Goal: Task Accomplishment & Management: Complete application form

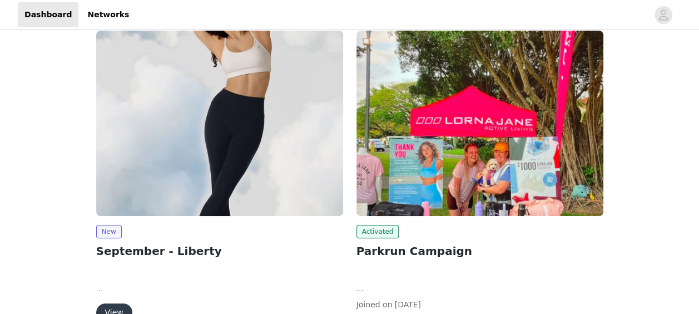
scroll to position [176, 0]
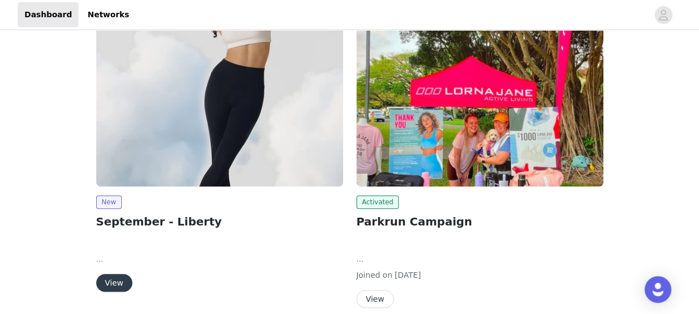
click at [111, 284] on button "View" at bounding box center [114, 283] width 36 height 18
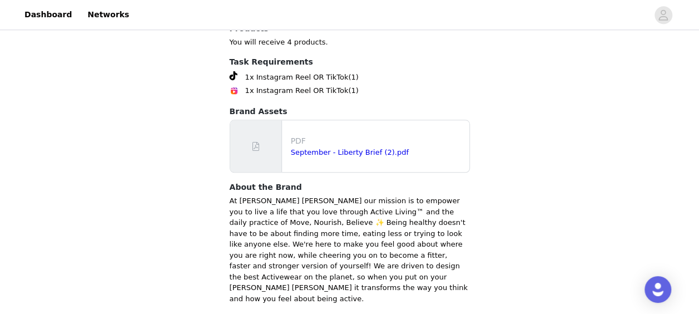
scroll to position [566, 0]
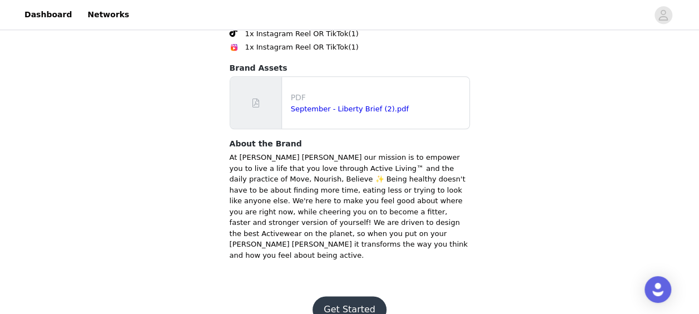
click at [355, 296] on button "Get Started" at bounding box center [350, 309] width 74 height 27
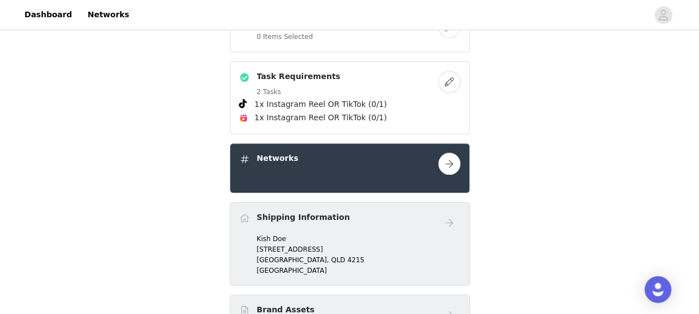
scroll to position [437, 0]
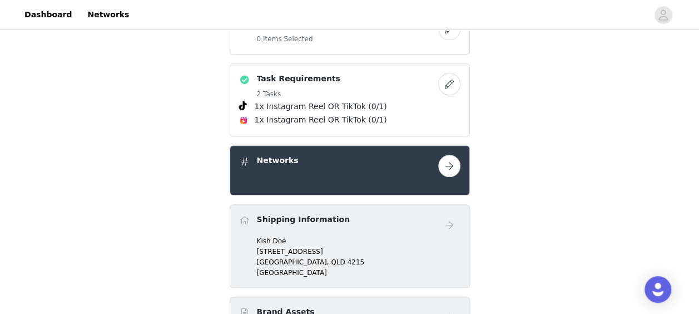
click at [446, 169] on button "button" at bounding box center [449, 166] width 22 height 22
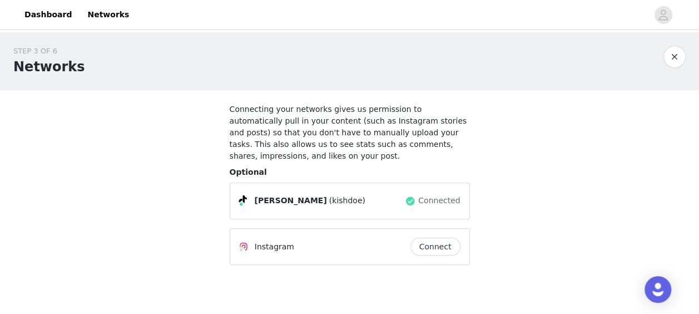
click at [314, 240] on div "Instagram" at bounding box center [324, 246] width 171 height 13
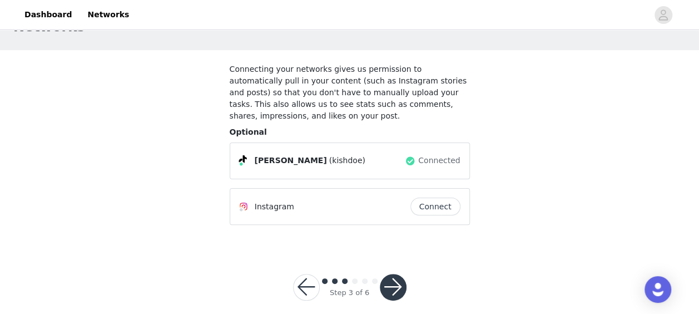
scroll to position [40, 0]
click at [303, 285] on button "button" at bounding box center [306, 287] width 27 height 27
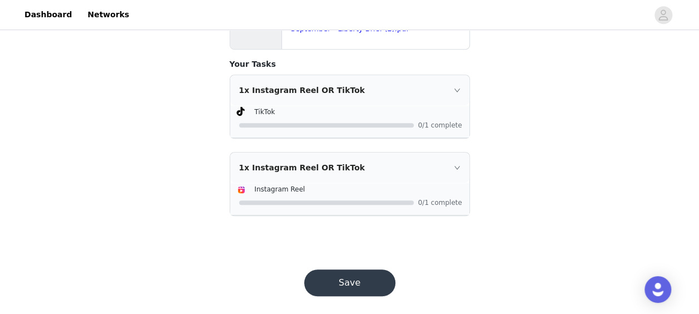
scroll to position [279, 0]
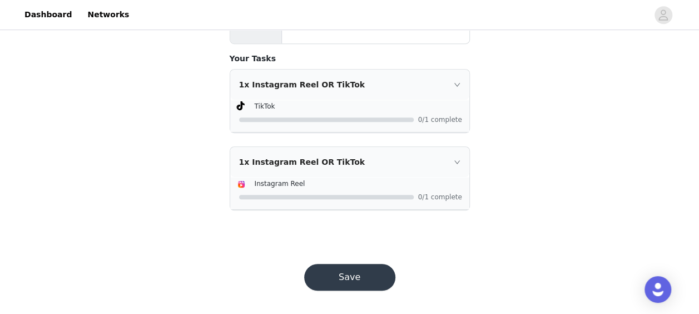
click at [348, 273] on button "Save" at bounding box center [349, 277] width 91 height 27
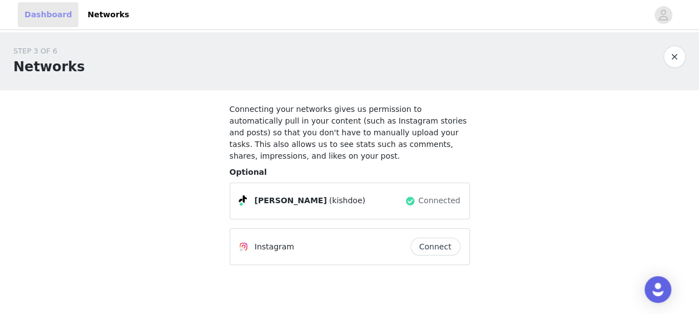
click at [36, 18] on link "Dashboard" at bounding box center [48, 14] width 61 height 25
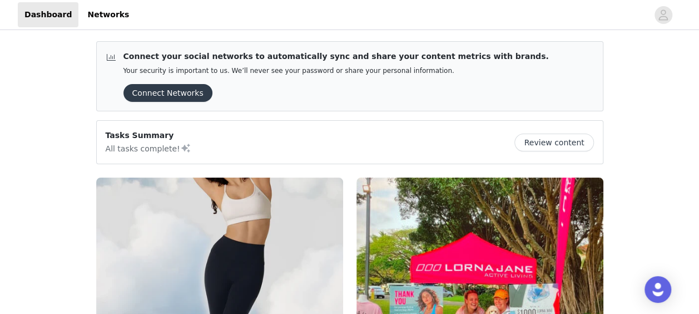
click at [189, 248] on img at bounding box center [219, 269] width 247 height 185
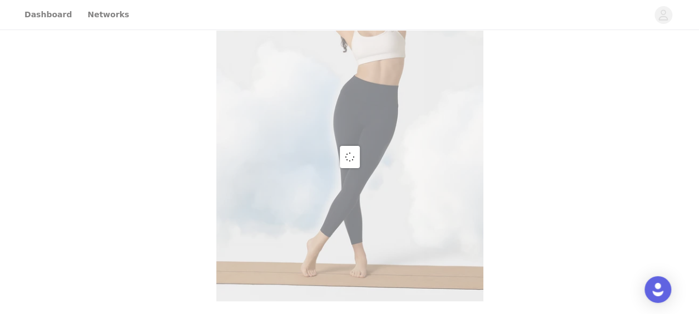
scroll to position [109, 0]
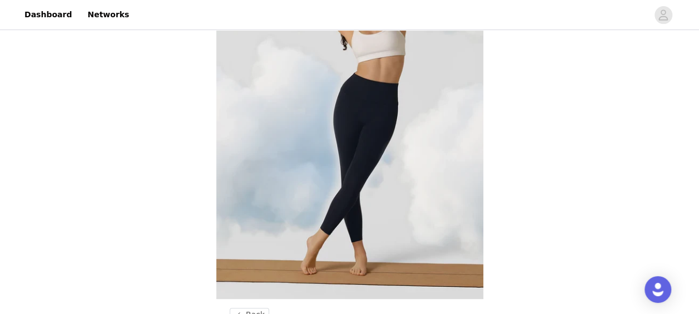
click at [379, 134] on img at bounding box center [349, 111] width 267 height 376
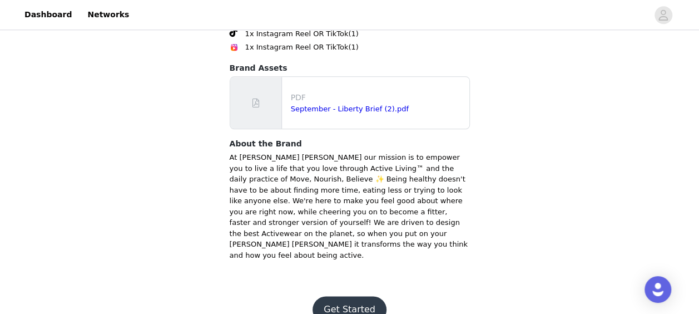
click at [347, 296] on button "Get Started" at bounding box center [350, 309] width 74 height 27
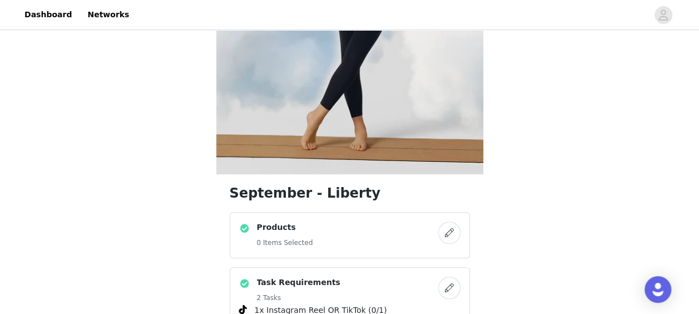
scroll to position [231, 0]
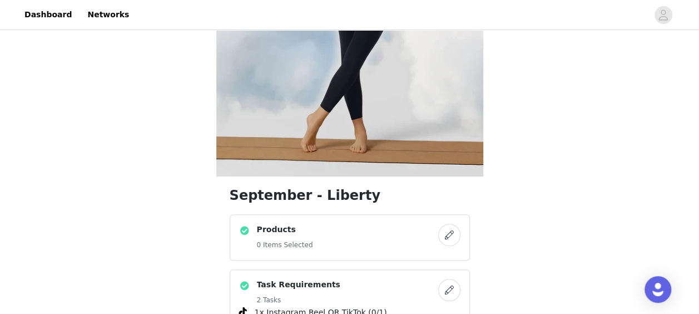
click at [453, 234] on button "button" at bounding box center [449, 235] width 22 height 22
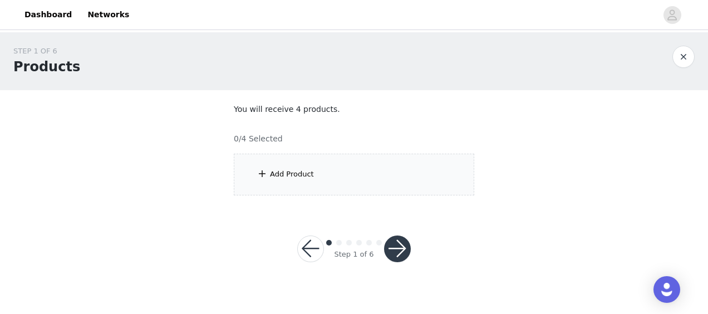
click at [292, 176] on div "Add Product" at bounding box center [292, 174] width 44 height 11
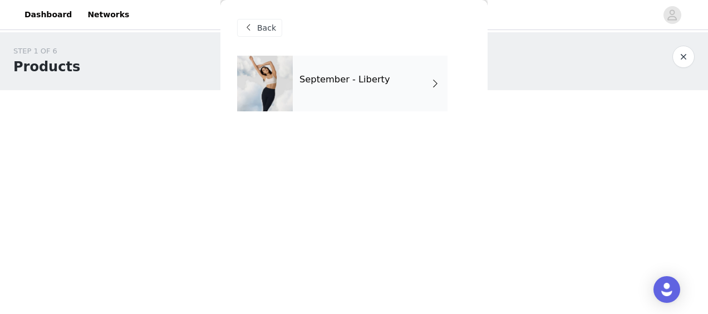
click at [334, 98] on div "September - Liberty" at bounding box center [370, 84] width 155 height 56
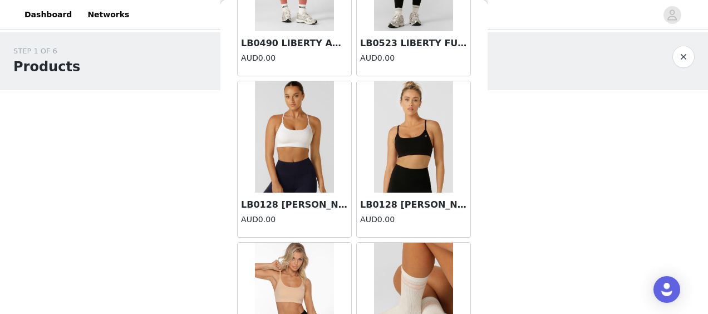
scroll to position [1104, 0]
click at [406, 200] on h3 "LB0128 SAMMY SPORTS BRA - BLACK" at bounding box center [413, 205] width 107 height 13
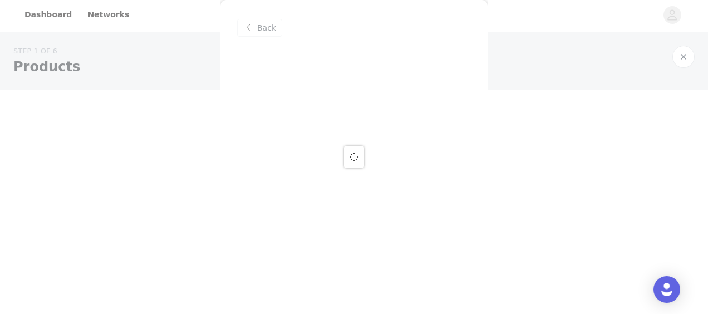
scroll to position [0, 0]
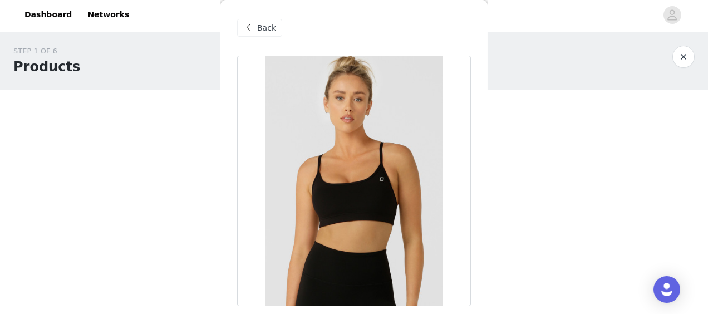
click at [269, 26] on span "Back" at bounding box center [266, 28] width 19 height 12
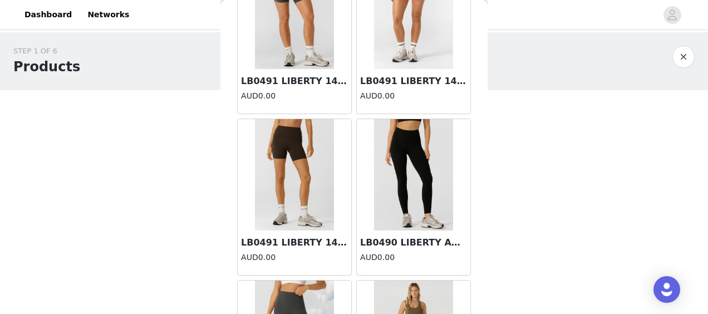
scroll to position [422, 0]
click at [283, 205] on img at bounding box center [294, 173] width 79 height 111
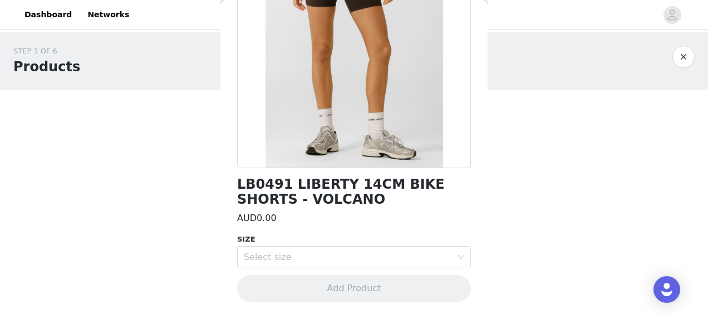
scroll to position [0, 0]
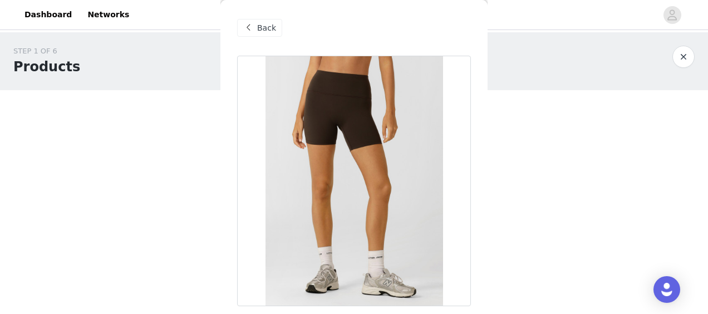
click at [251, 27] on span at bounding box center [247, 27] width 13 height 13
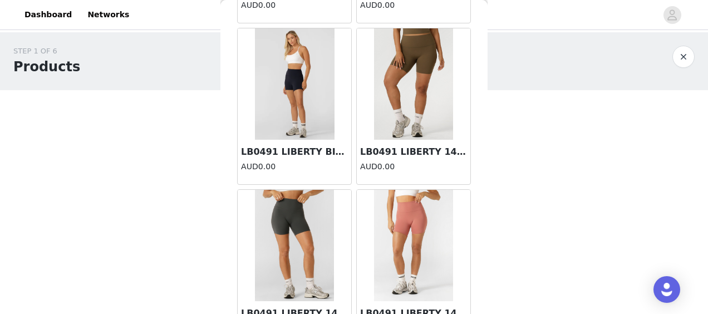
scroll to position [391, 0]
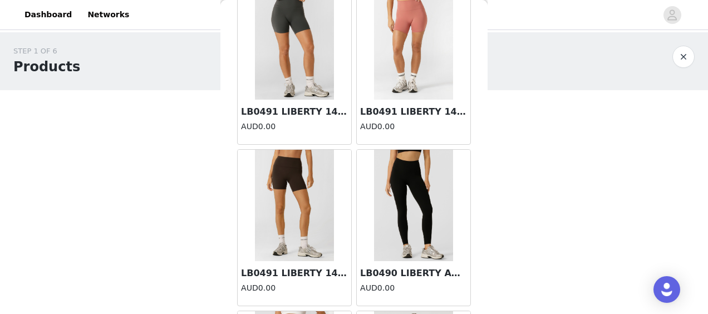
click at [276, 44] on img at bounding box center [294, 43] width 79 height 111
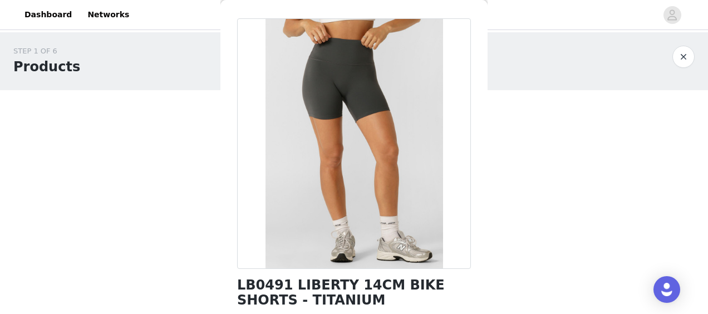
scroll to position [0, 0]
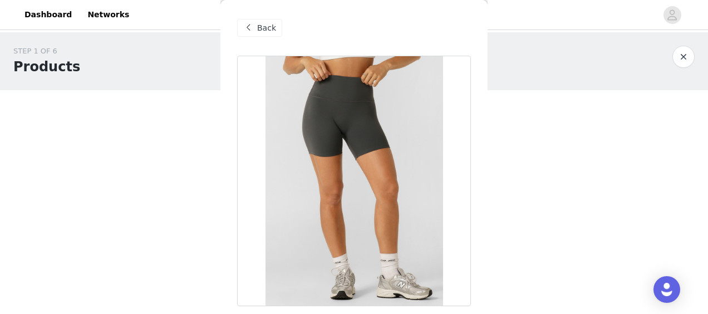
click at [260, 33] on span "Back" at bounding box center [266, 28] width 19 height 12
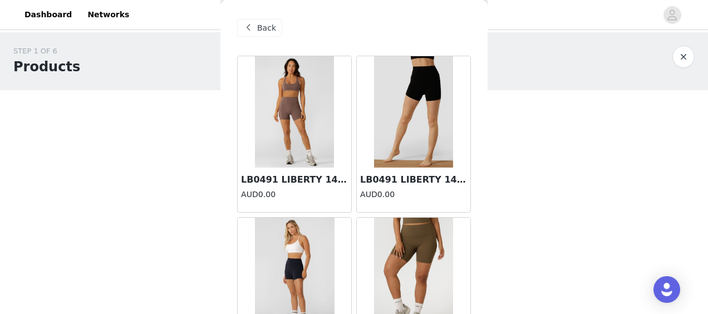
scroll to position [168, 0]
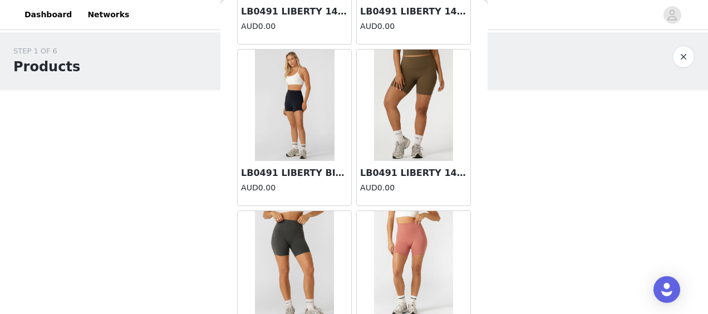
click at [290, 125] on img at bounding box center [295, 105] width 80 height 111
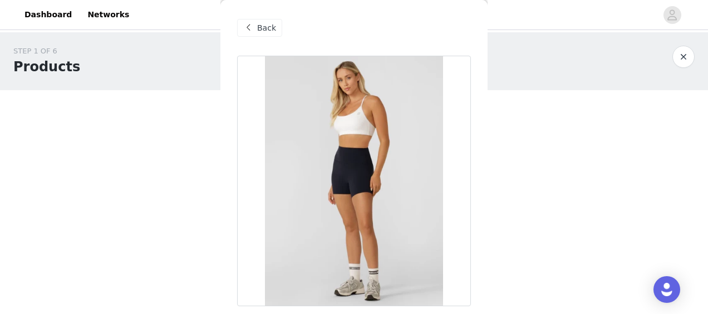
scroll to position [1, 0]
click at [261, 33] on div "Back" at bounding box center [259, 27] width 45 height 18
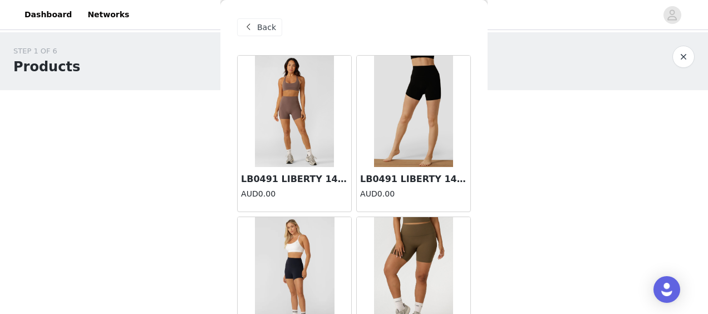
scroll to position [14, 0]
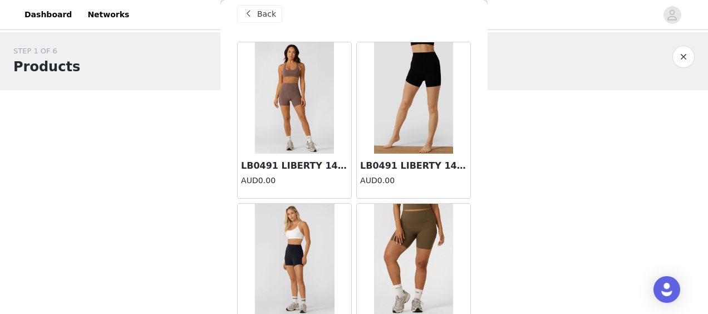
click at [285, 109] on img at bounding box center [294, 97] width 79 height 111
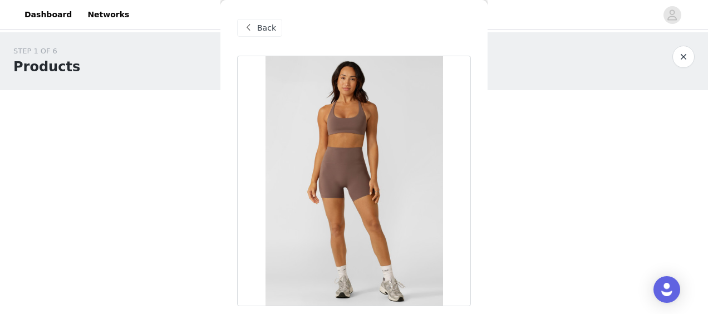
scroll to position [0, 0]
click at [260, 26] on span "Back" at bounding box center [266, 28] width 19 height 12
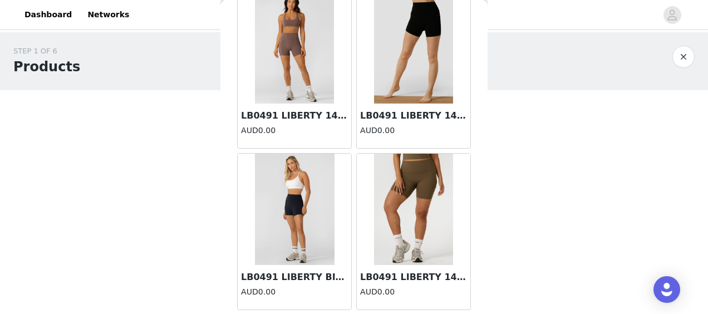
scroll to position [124, 0]
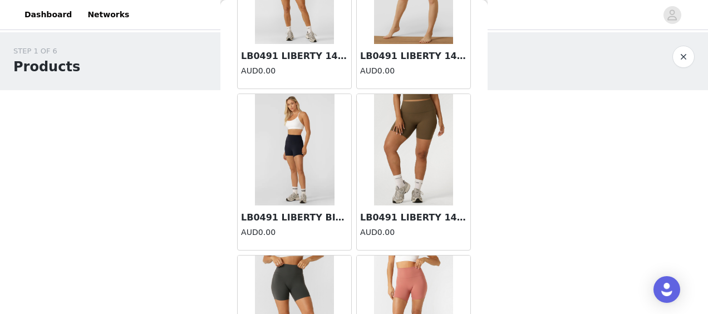
click at [405, 137] on img at bounding box center [413, 149] width 79 height 111
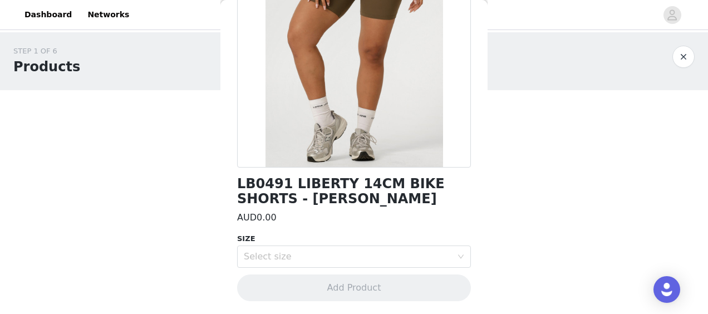
scroll to position [0, 0]
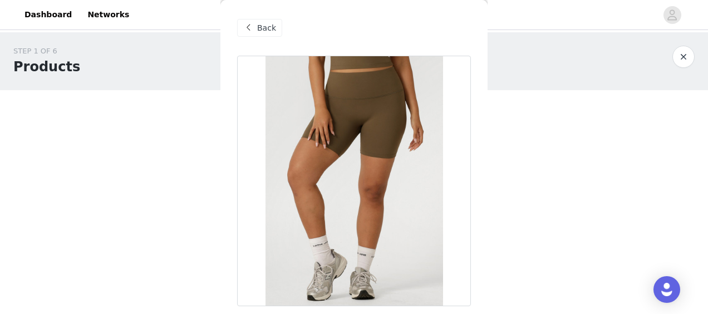
click at [252, 30] on span at bounding box center [247, 27] width 13 height 13
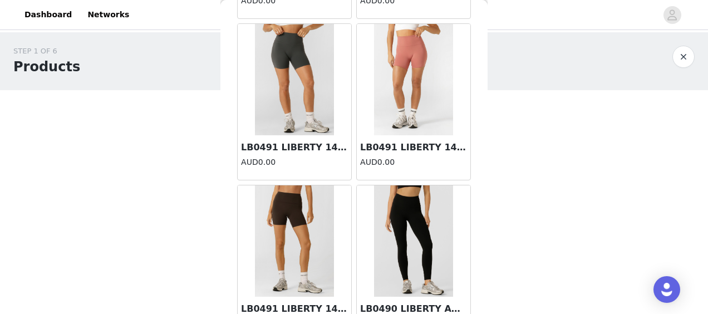
scroll to position [351, 0]
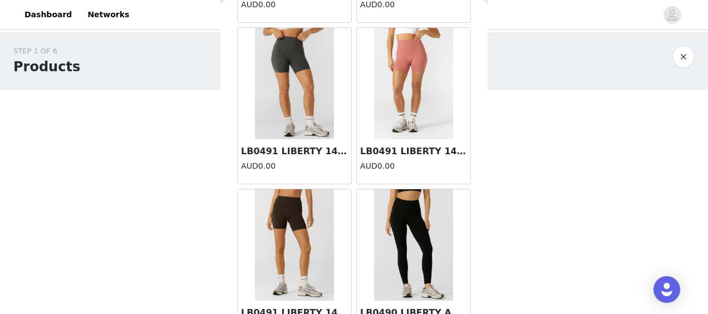
click at [285, 76] on img at bounding box center [294, 83] width 79 height 111
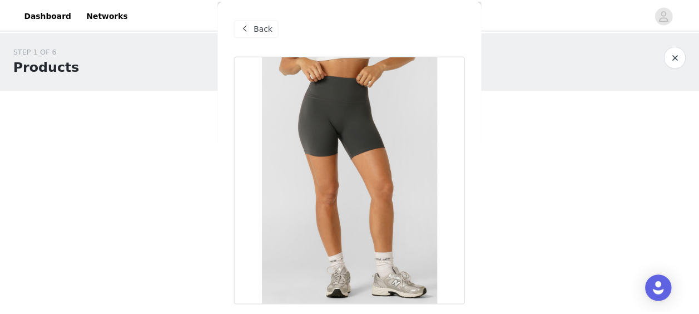
scroll to position [139, 0]
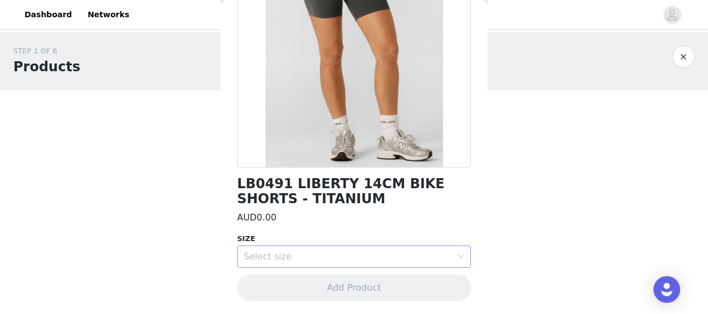
click at [283, 254] on div "Select size" at bounding box center [348, 256] width 208 height 11
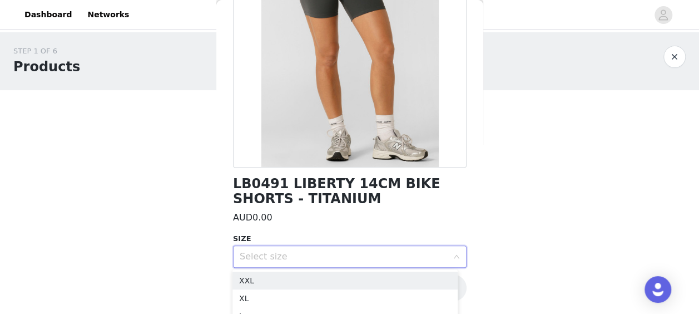
scroll to position [85, 0]
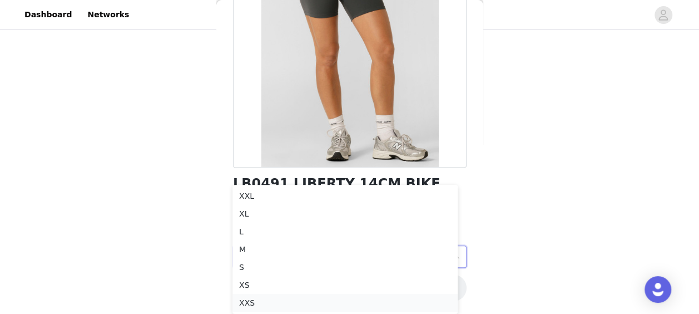
click at [260, 304] on li "XXS" at bounding box center [345, 303] width 225 height 18
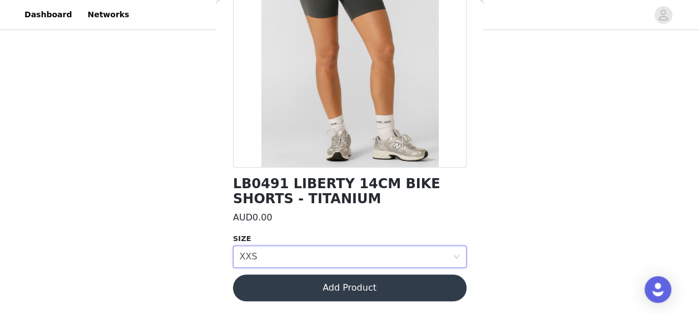
scroll to position [0, 0]
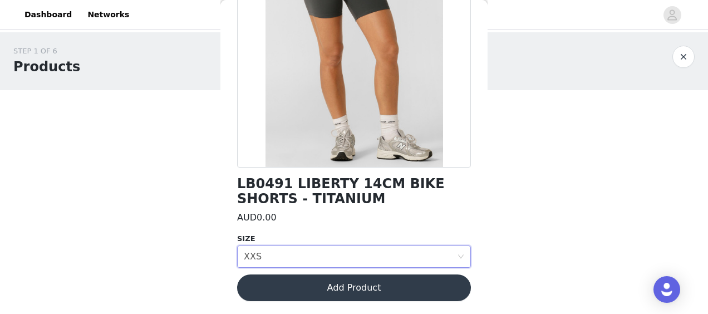
click at [313, 295] on button "Add Product" at bounding box center [354, 287] width 234 height 27
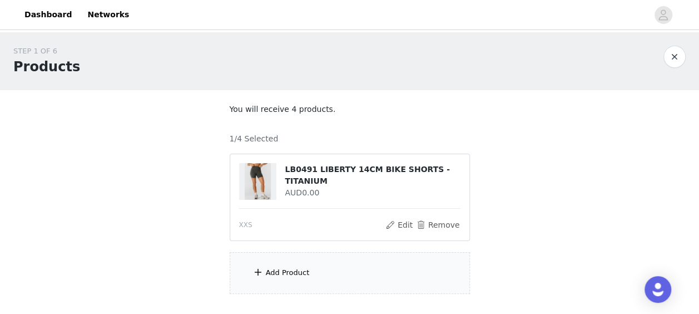
click at [267, 273] on div "Add Product" at bounding box center [288, 272] width 44 height 11
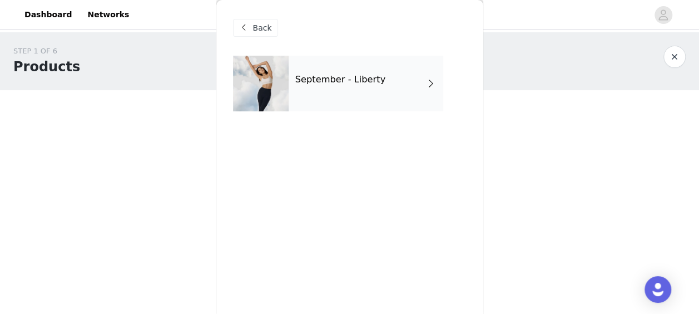
click at [325, 71] on div "September - Liberty" at bounding box center [366, 84] width 155 height 56
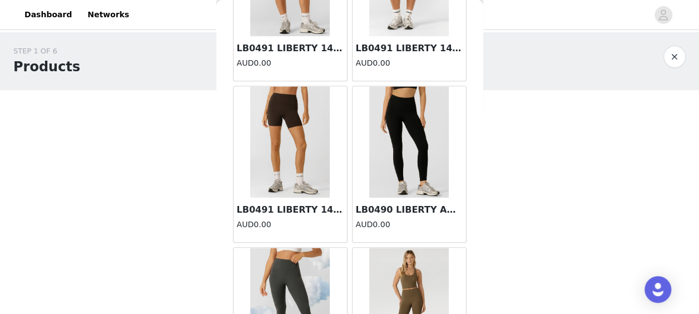
scroll to position [545, 0]
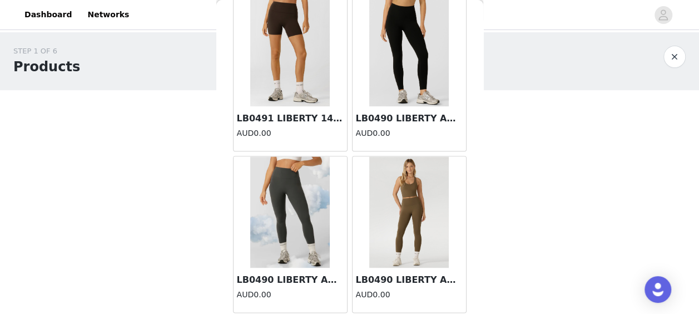
click at [276, 36] on img at bounding box center [289, 50] width 79 height 111
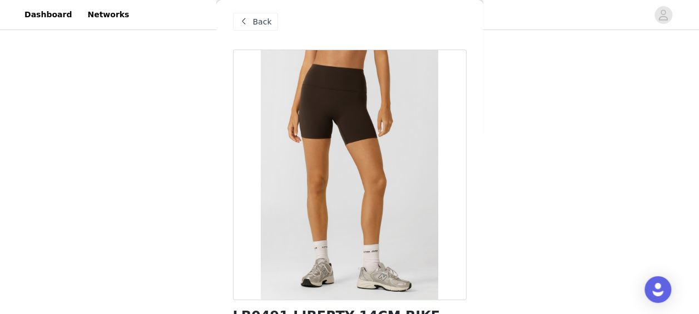
scroll to position [6, 0]
click at [253, 20] on span "Back" at bounding box center [262, 23] width 19 height 12
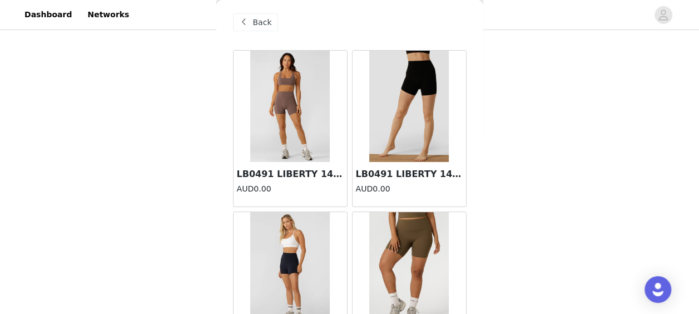
click at [413, 112] on img at bounding box center [408, 106] width 79 height 111
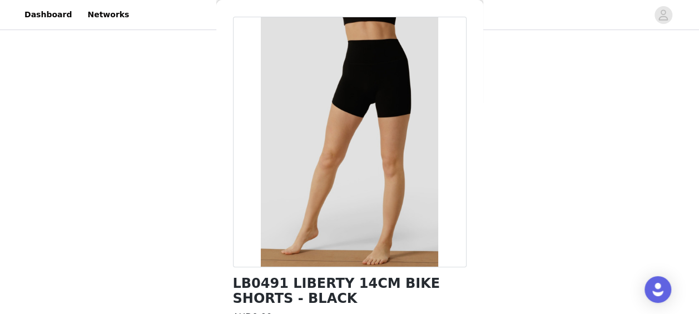
scroll to position [0, 0]
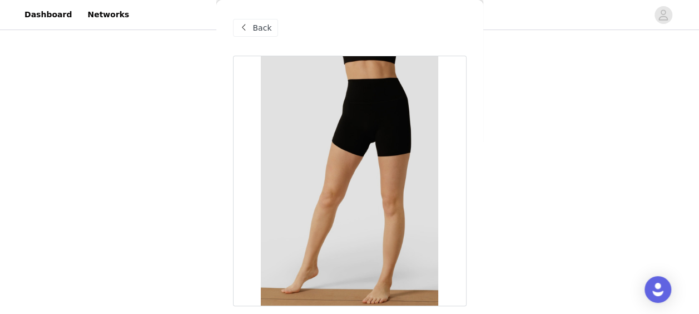
click at [252, 29] on div "Back" at bounding box center [255, 28] width 45 height 18
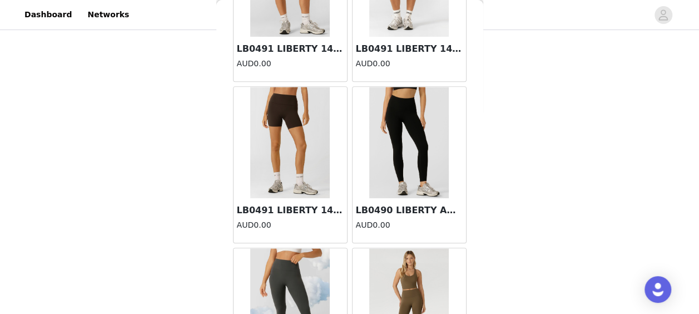
scroll to position [452, 0]
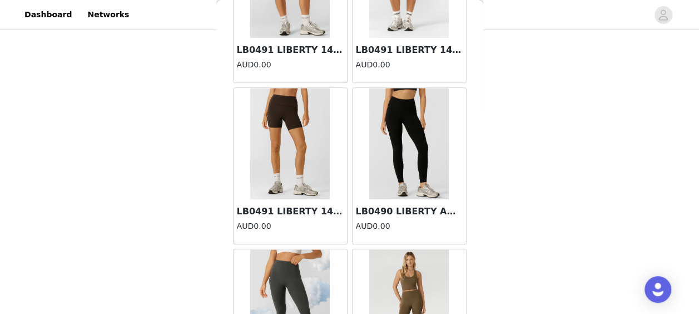
click at [297, 131] on img at bounding box center [289, 143] width 79 height 111
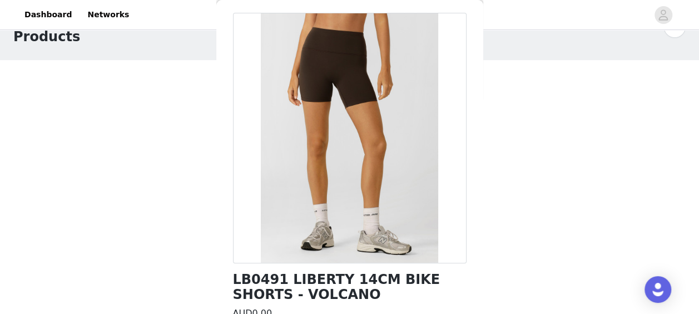
scroll to position [139, 0]
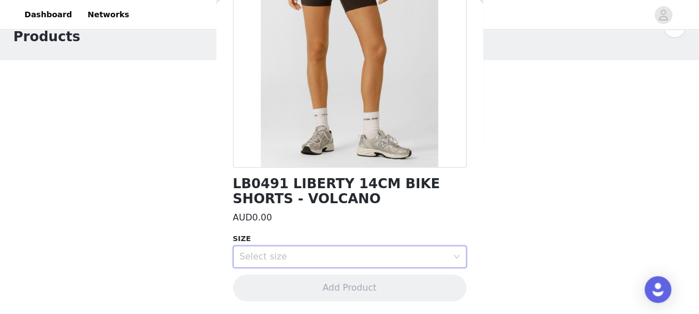
click at [337, 246] on div "Select size" at bounding box center [346, 256] width 213 height 21
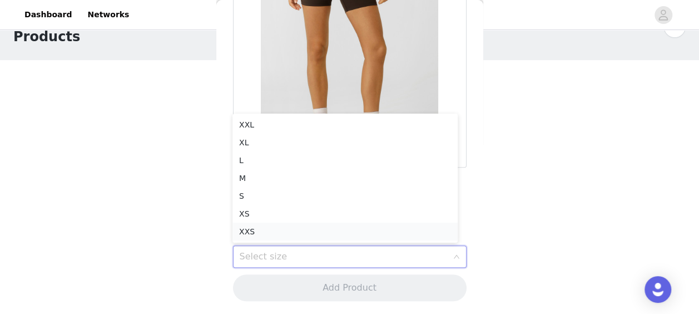
click at [277, 230] on li "XXS" at bounding box center [345, 232] width 225 height 18
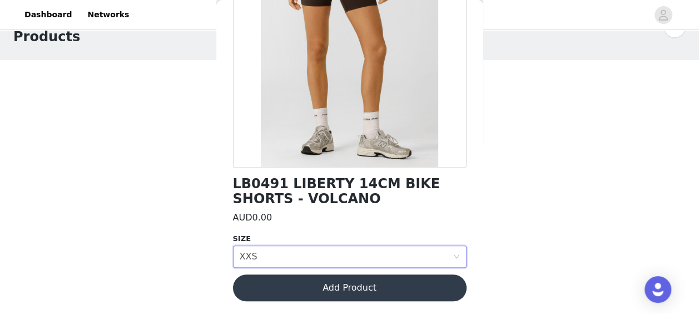
click at [293, 276] on button "Add Product" at bounding box center [350, 287] width 234 height 27
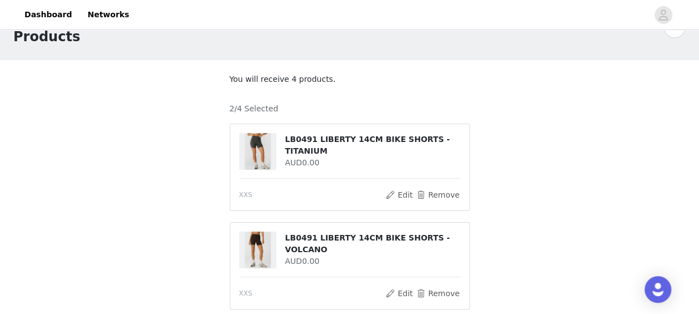
scroll to position [170, 0]
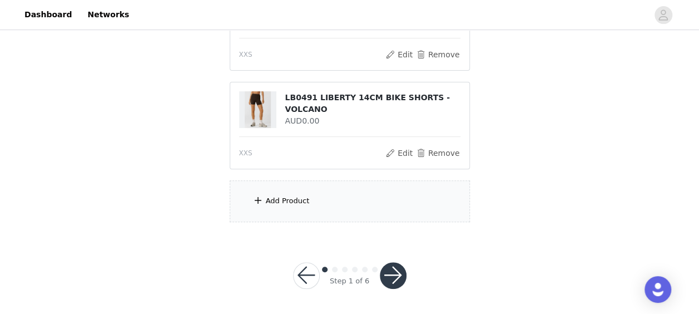
click at [275, 207] on div "Add Product" at bounding box center [350, 201] width 240 height 42
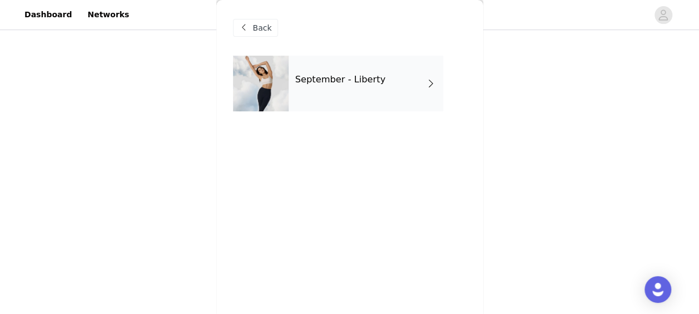
click at [278, 92] on div at bounding box center [261, 84] width 56 height 56
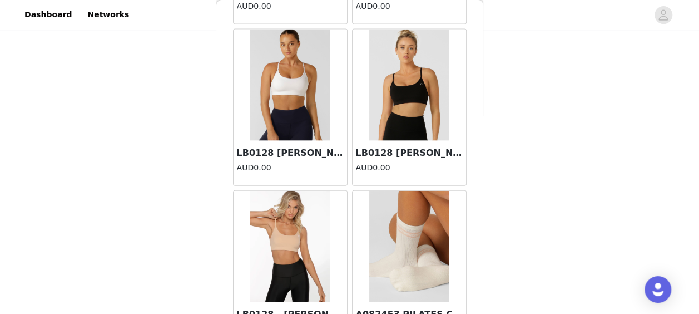
scroll to position [1137, 0]
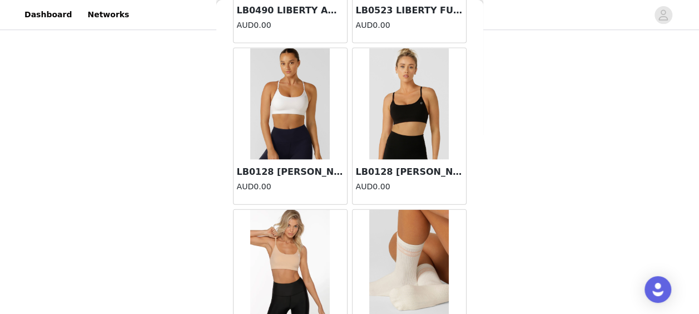
click at [272, 106] on img at bounding box center [289, 103] width 79 height 111
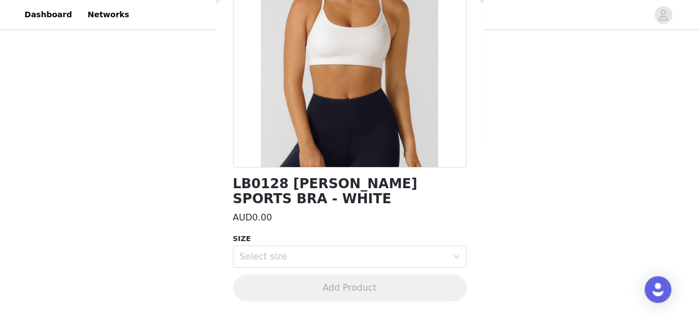
scroll to position [139, 0]
click at [292, 263] on div "Select size" at bounding box center [346, 256] width 213 height 21
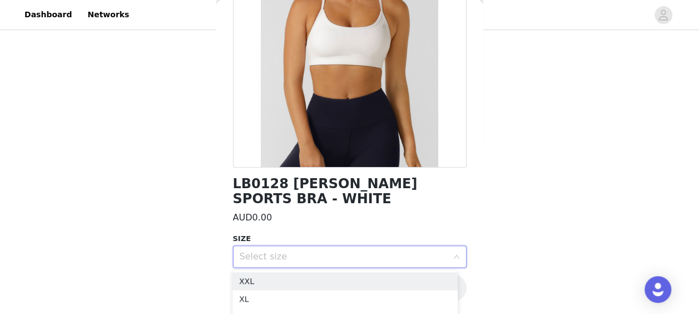
scroll to position [255, 0]
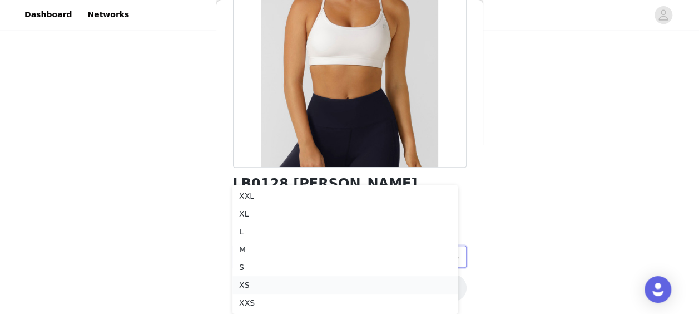
click at [283, 282] on li "XS" at bounding box center [345, 285] width 225 height 18
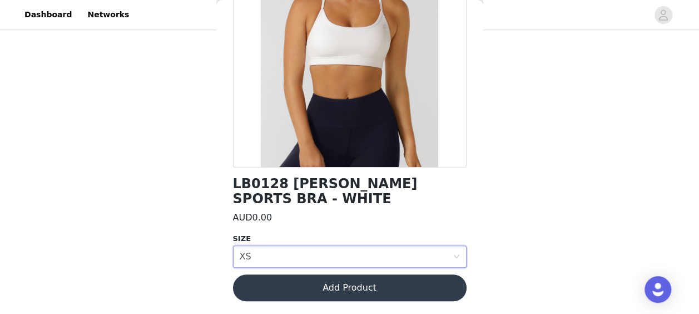
scroll to position [170, 0]
click at [318, 285] on button "Add Product" at bounding box center [350, 287] width 234 height 27
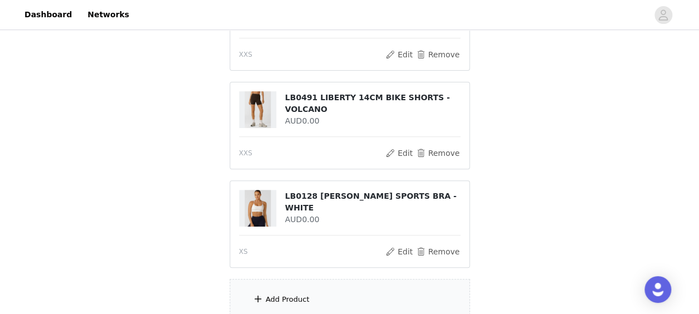
scroll to position [269, 0]
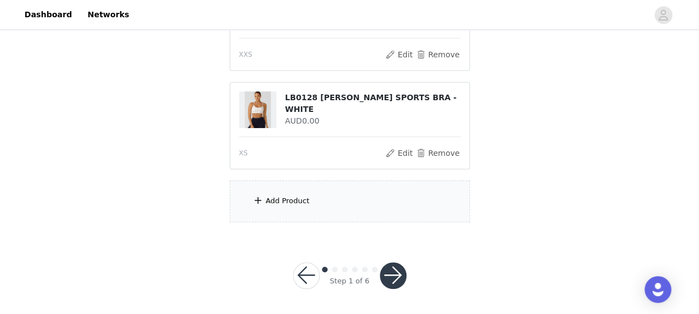
click at [298, 199] on div "Add Product" at bounding box center [288, 200] width 44 height 11
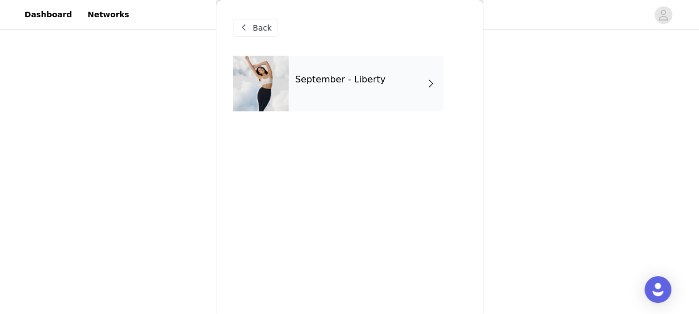
click at [355, 97] on div "September - Liberty" at bounding box center [366, 84] width 155 height 56
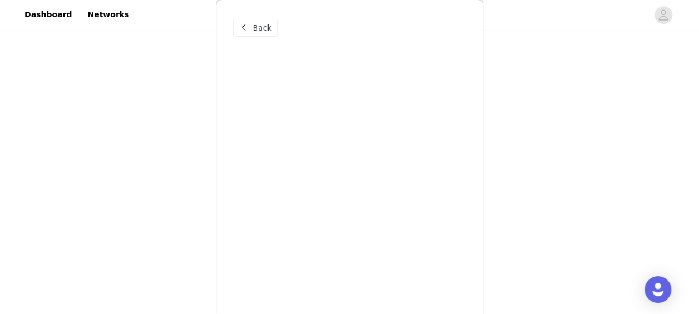
click at [353, 192] on div "Back" at bounding box center [349, 157] width 267 height 314
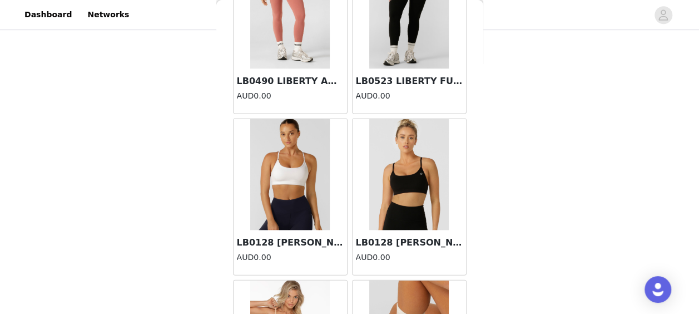
scroll to position [1070, 0]
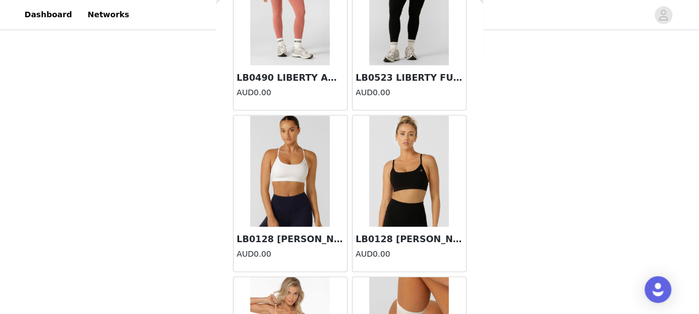
click at [387, 188] on img at bounding box center [408, 171] width 79 height 111
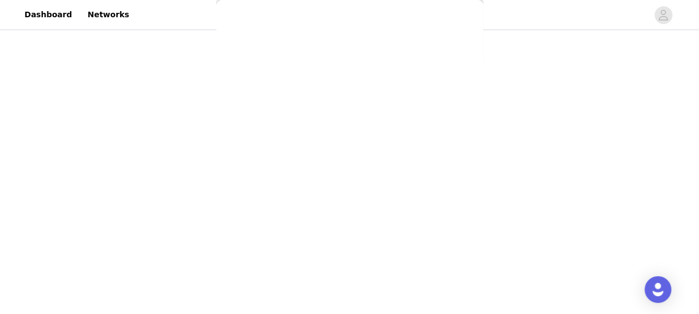
scroll to position [139, 0]
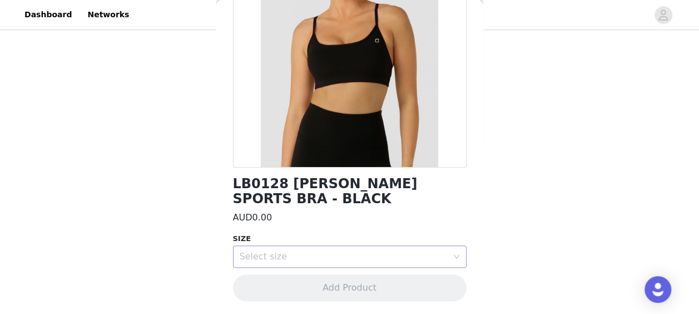
click at [359, 259] on div "Select size" at bounding box center [344, 256] width 208 height 11
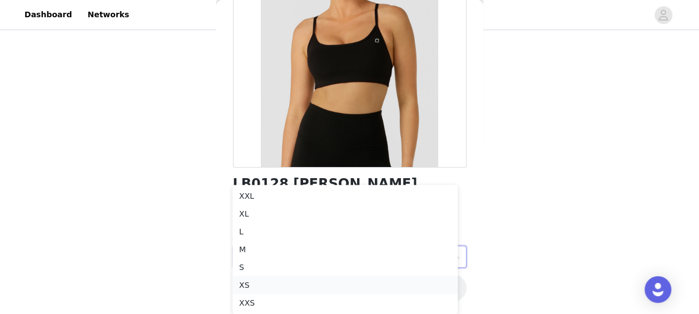
click at [348, 284] on li "XS" at bounding box center [345, 285] width 225 height 18
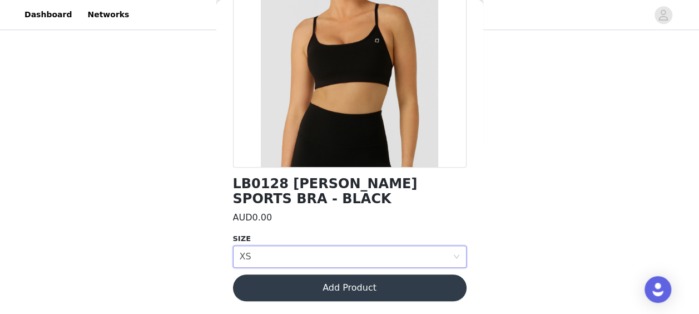
scroll to position [269, 0]
click at [340, 280] on button "Add Product" at bounding box center [350, 287] width 234 height 27
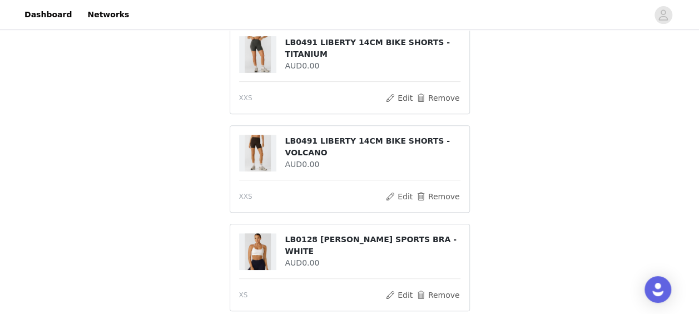
scroll to position [368, 0]
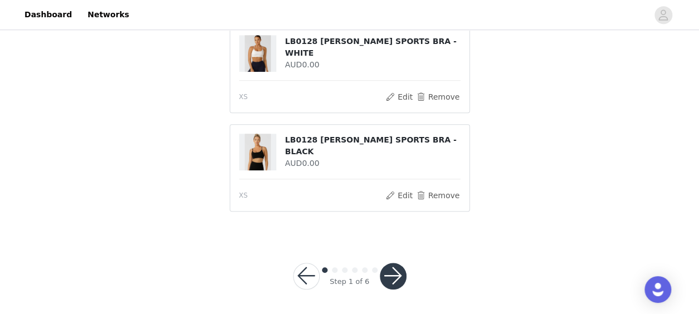
click at [397, 275] on button "button" at bounding box center [393, 276] width 27 height 27
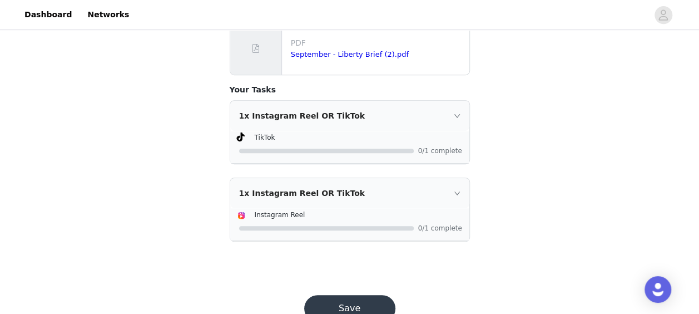
scroll to position [261, 0]
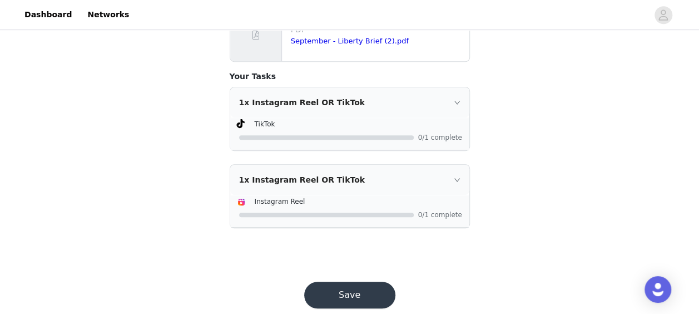
click at [324, 295] on button "Save" at bounding box center [349, 294] width 91 height 27
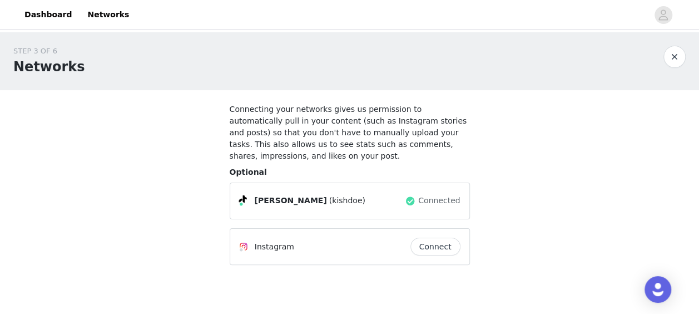
scroll to position [40, 0]
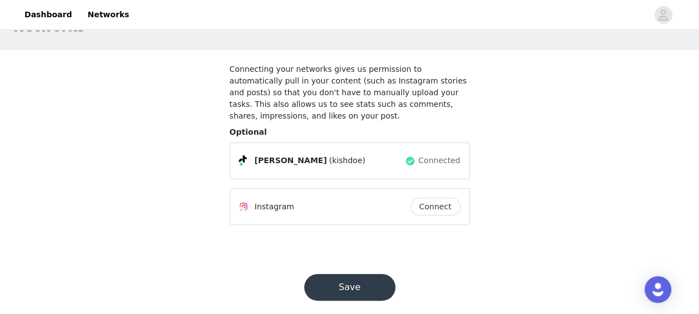
click at [337, 274] on button "Save" at bounding box center [349, 287] width 91 height 27
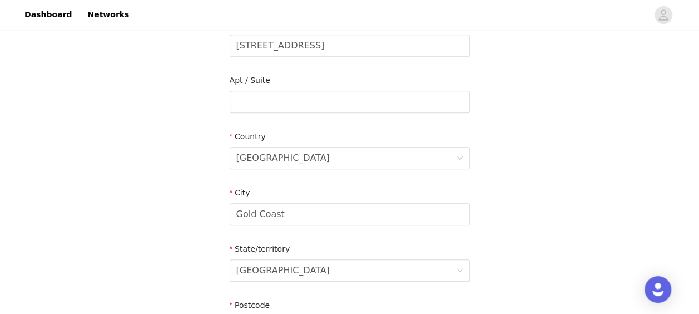
scroll to position [444, 0]
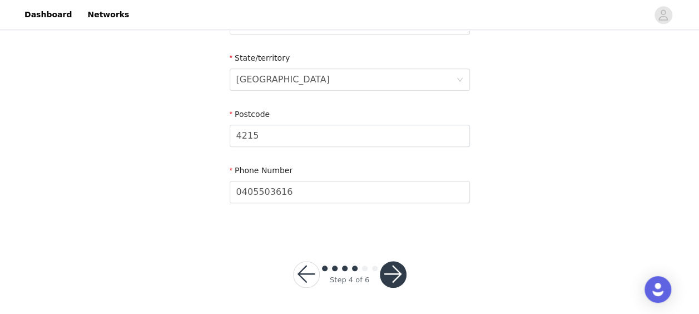
click at [393, 276] on button "button" at bounding box center [393, 274] width 27 height 27
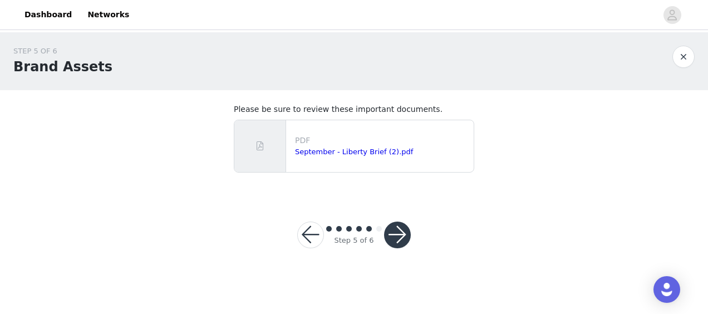
click at [397, 235] on button "button" at bounding box center [397, 234] width 27 height 27
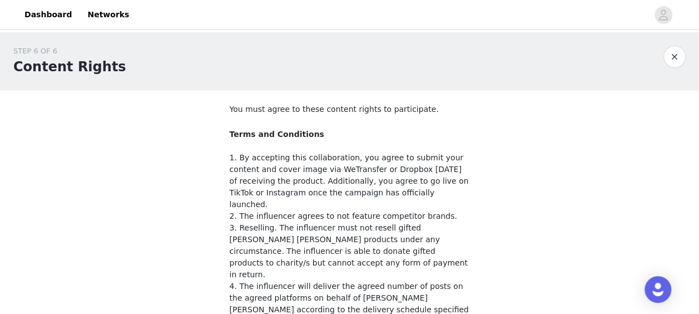
scroll to position [469, 0]
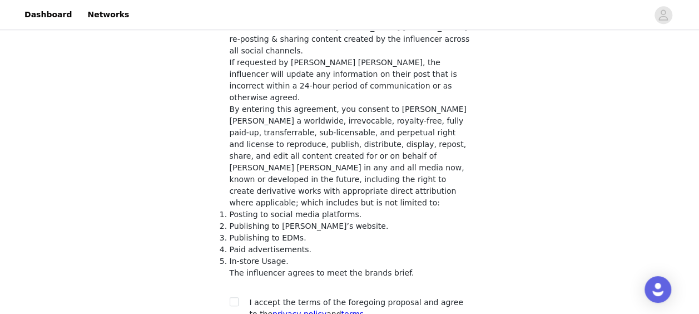
click at [231, 297] on input "checkbox" at bounding box center [234, 301] width 8 height 8
checkbox input "true"
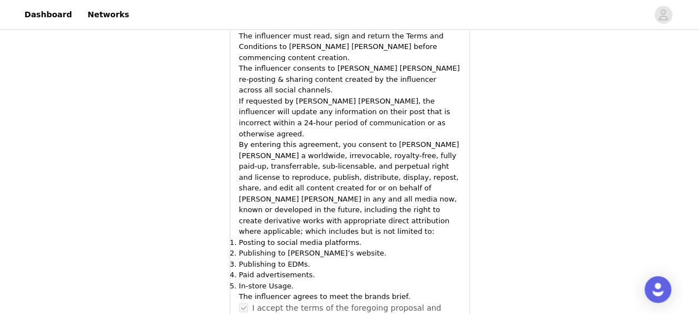
scroll to position [1344, 0]
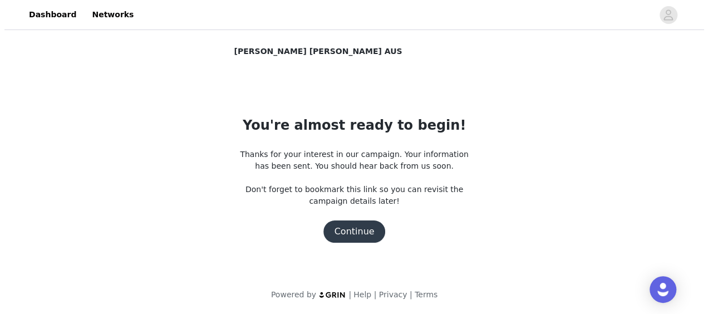
scroll to position [0, 0]
click at [357, 220] on button "Continue" at bounding box center [354, 231] width 62 height 22
click at [360, 235] on button "Continue" at bounding box center [354, 231] width 62 height 22
